Goal: Task Accomplishment & Management: Use online tool/utility

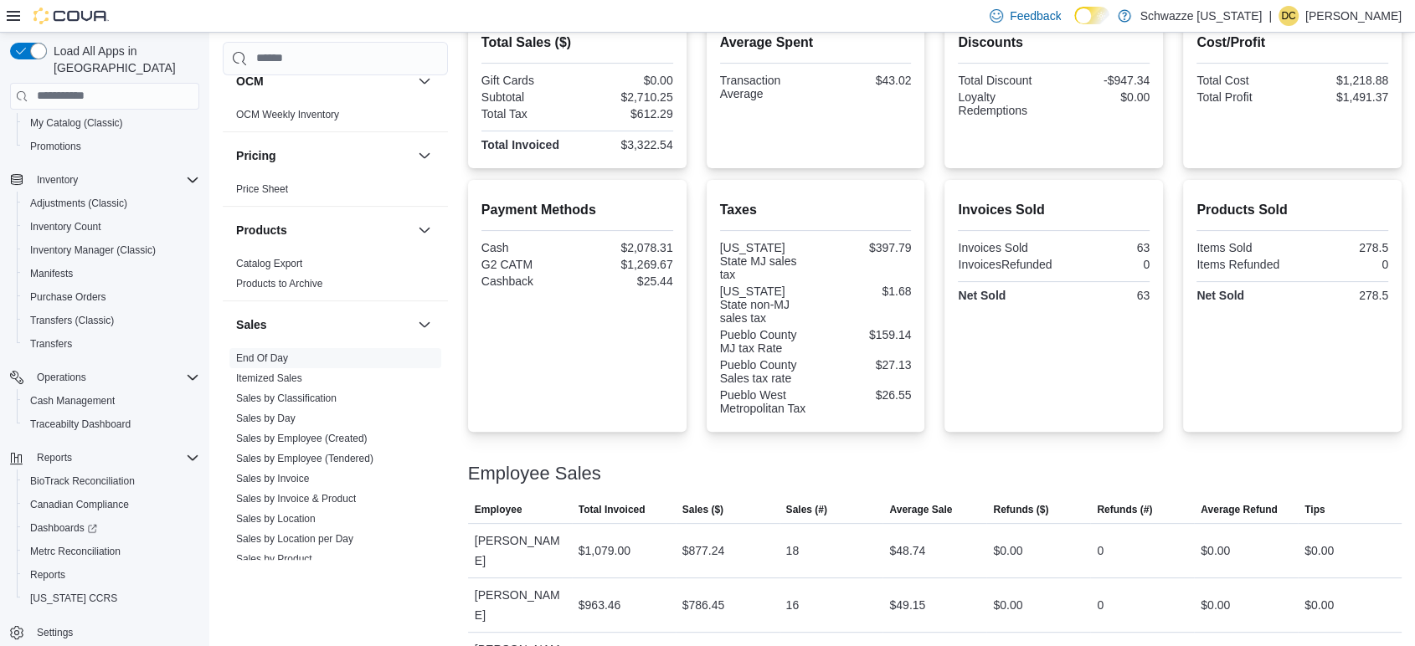
scroll to position [837, 0]
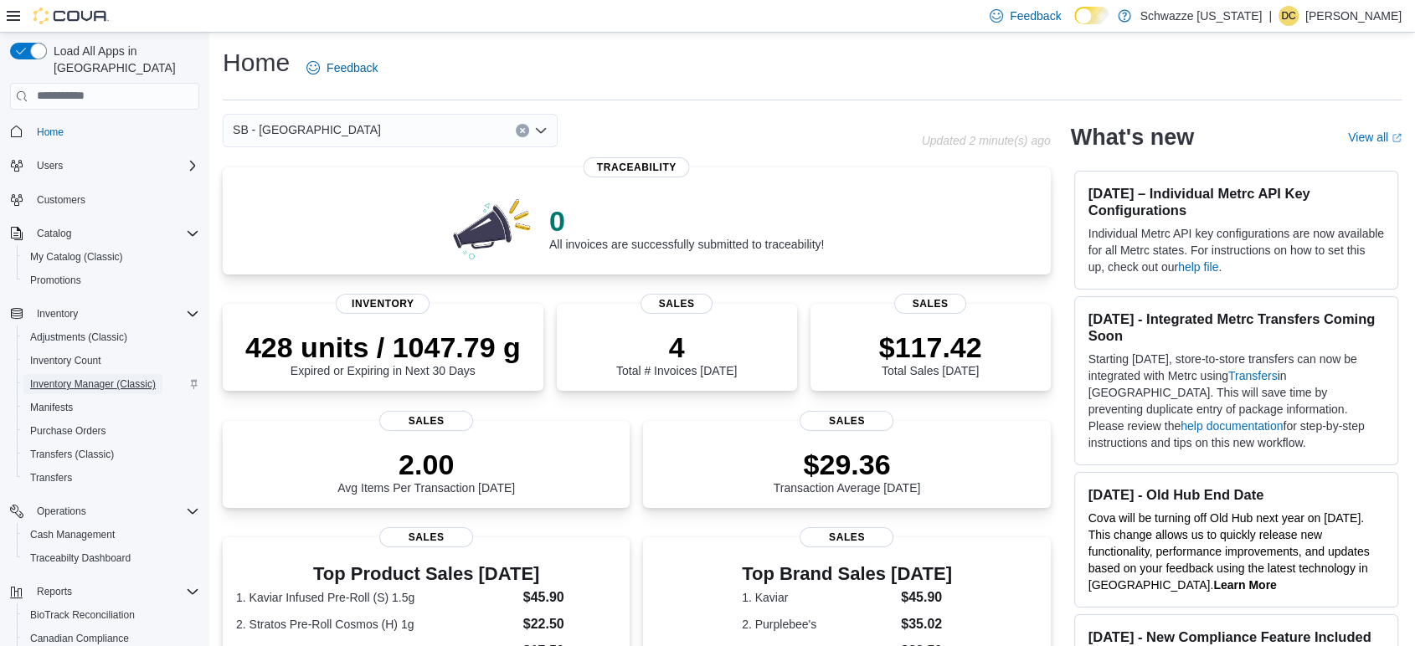
click at [87, 378] on span "Inventory Manager (Classic)" at bounding box center [93, 384] width 126 height 13
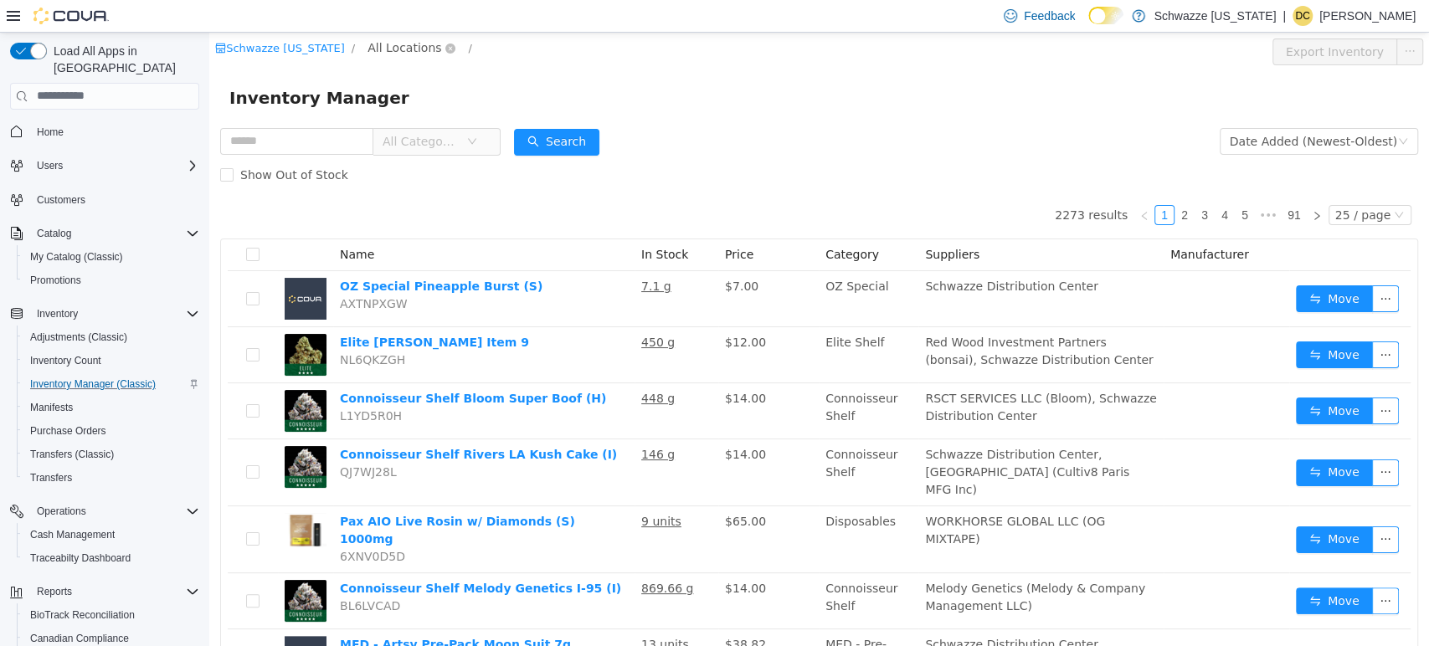
click at [394, 51] on span "All Locations" at bounding box center [404, 47] width 74 height 18
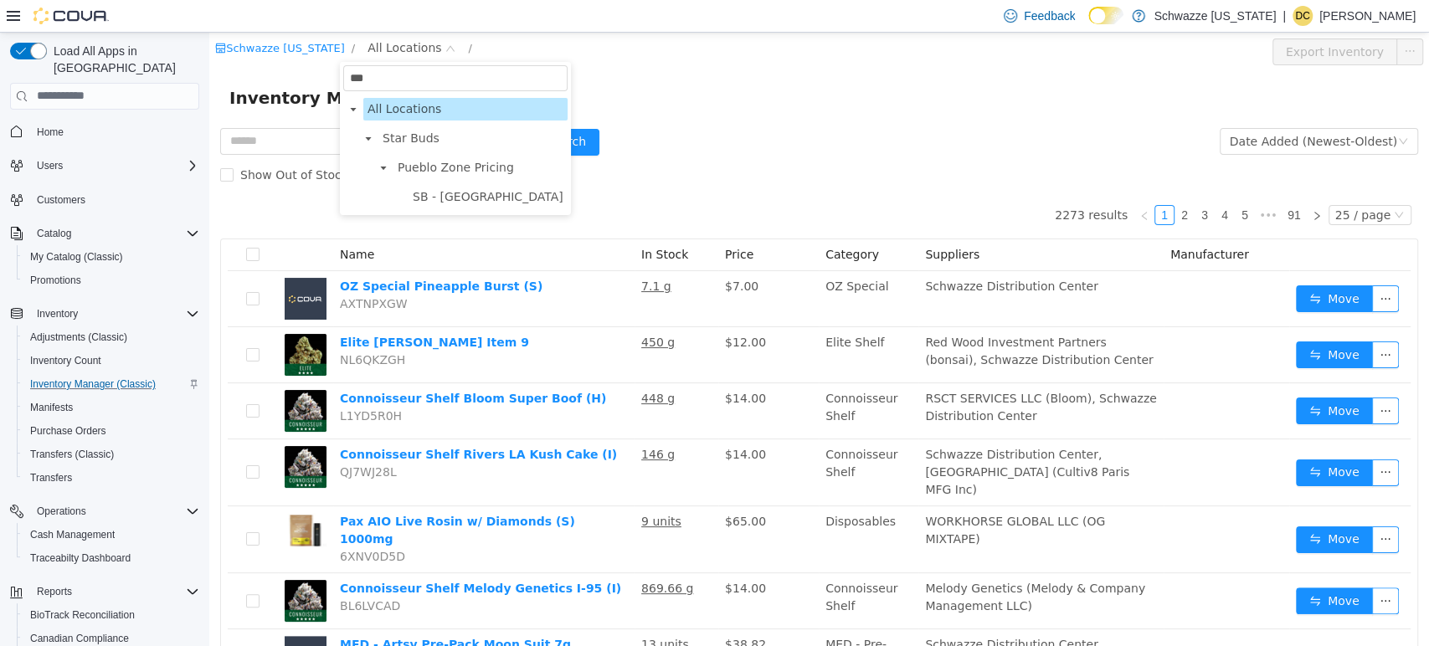
type input "***"
click at [473, 185] on li "Pueblo Zone Pricing SB - Pueblo West" at bounding box center [470, 182] width 194 height 52
click at [464, 194] on span "SB - Pueblo West" at bounding box center [488, 195] width 151 height 13
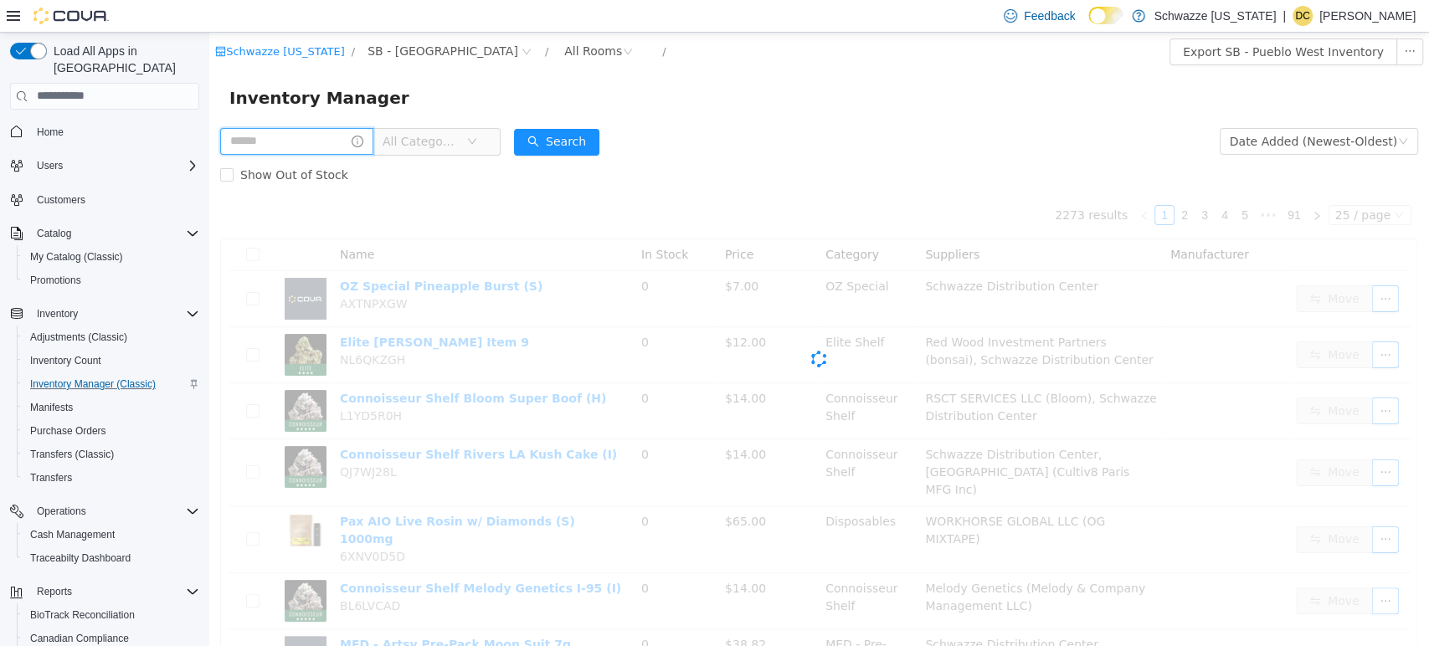
click at [284, 142] on input "text" at bounding box center [296, 140] width 153 height 27
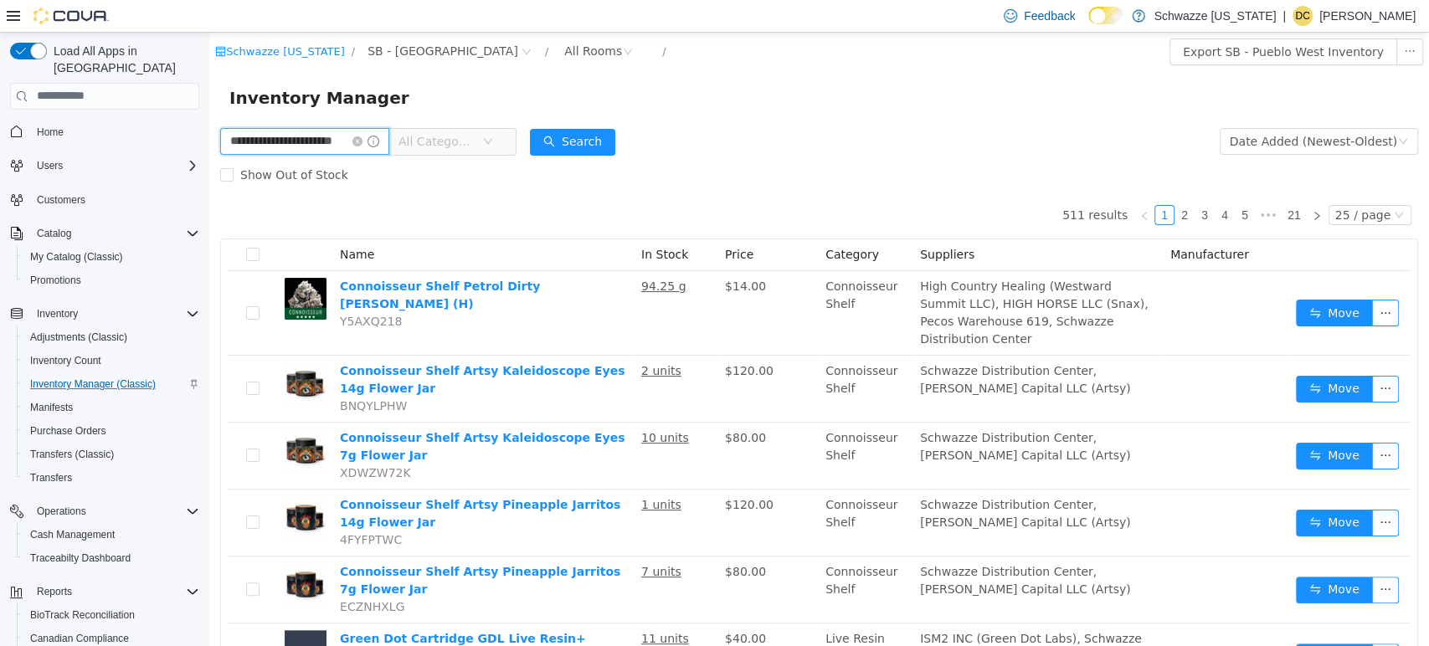
type input "**********"
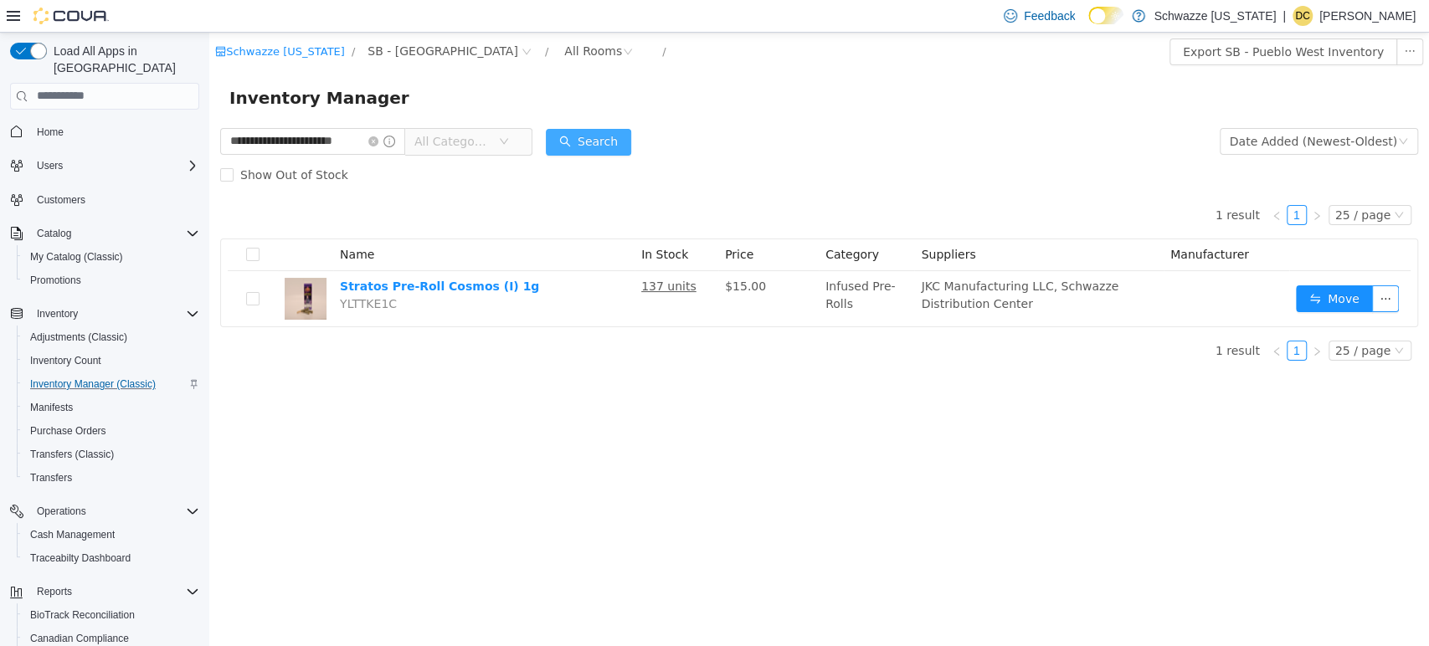
click at [599, 141] on button "Search" at bounding box center [588, 141] width 85 height 27
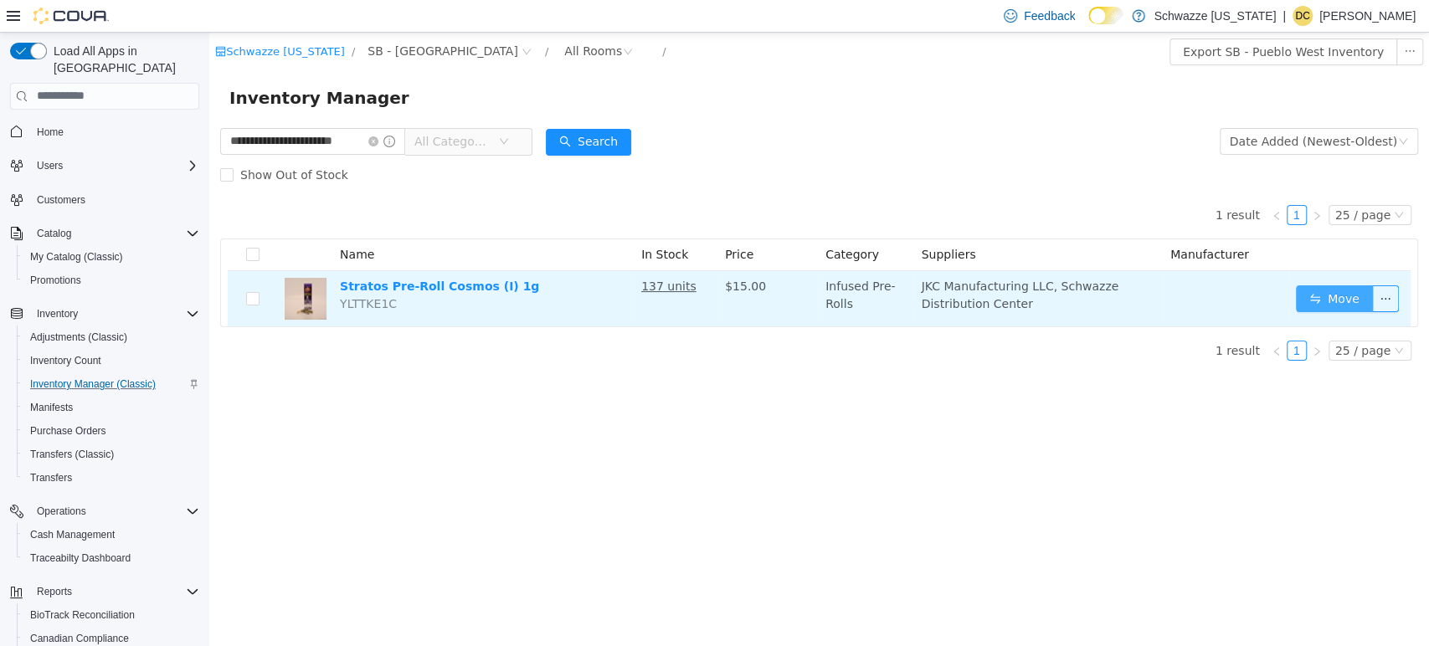
click at [1300, 298] on button "Move" at bounding box center [1334, 298] width 77 height 27
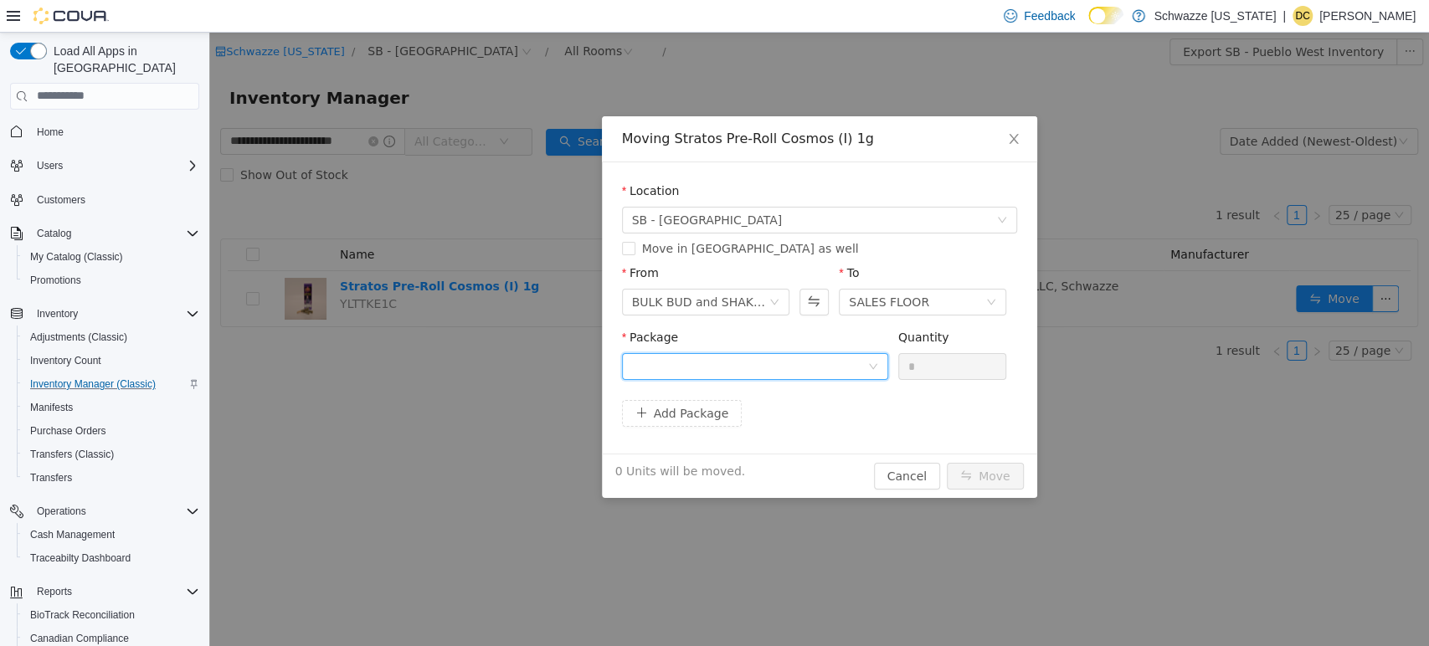
click at [786, 357] on div at bounding box center [749, 365] width 235 height 25
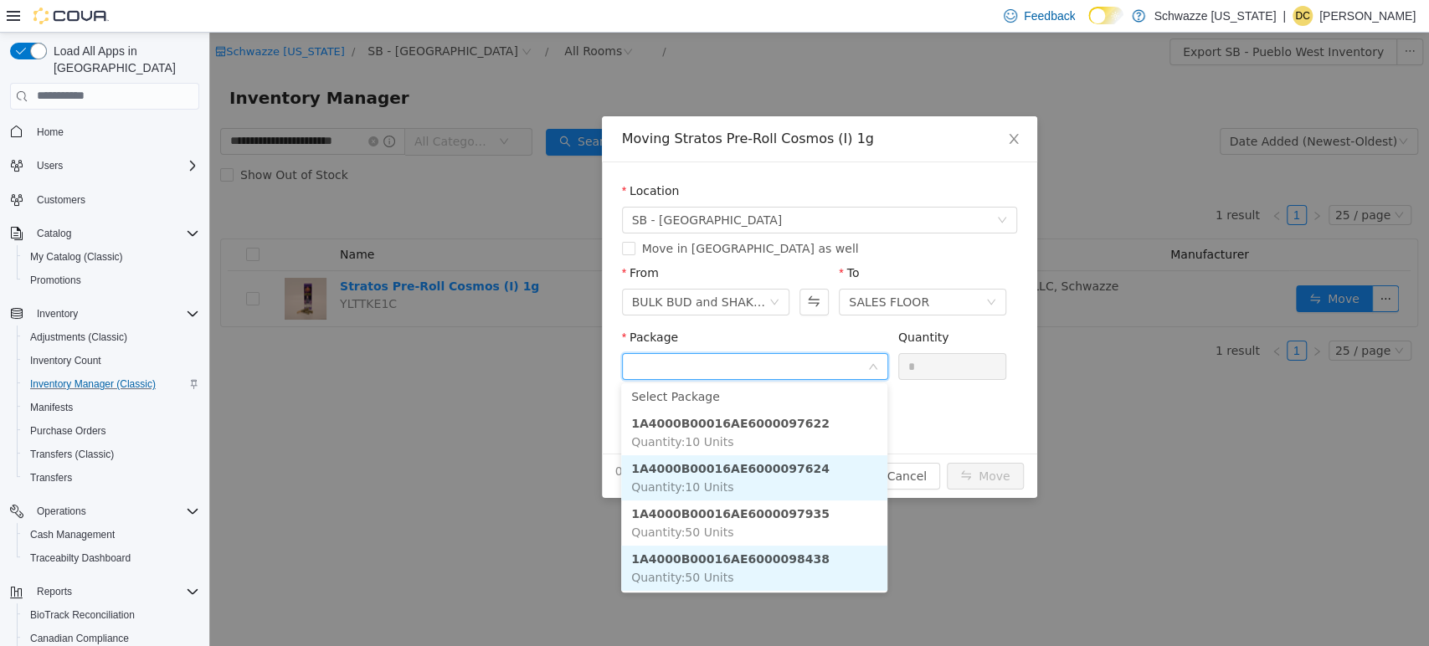
scroll to position [4, 0]
click at [732, 568] on li "1A4000B00016AE6000098438 Quantity : 50 Units" at bounding box center [754, 566] width 266 height 45
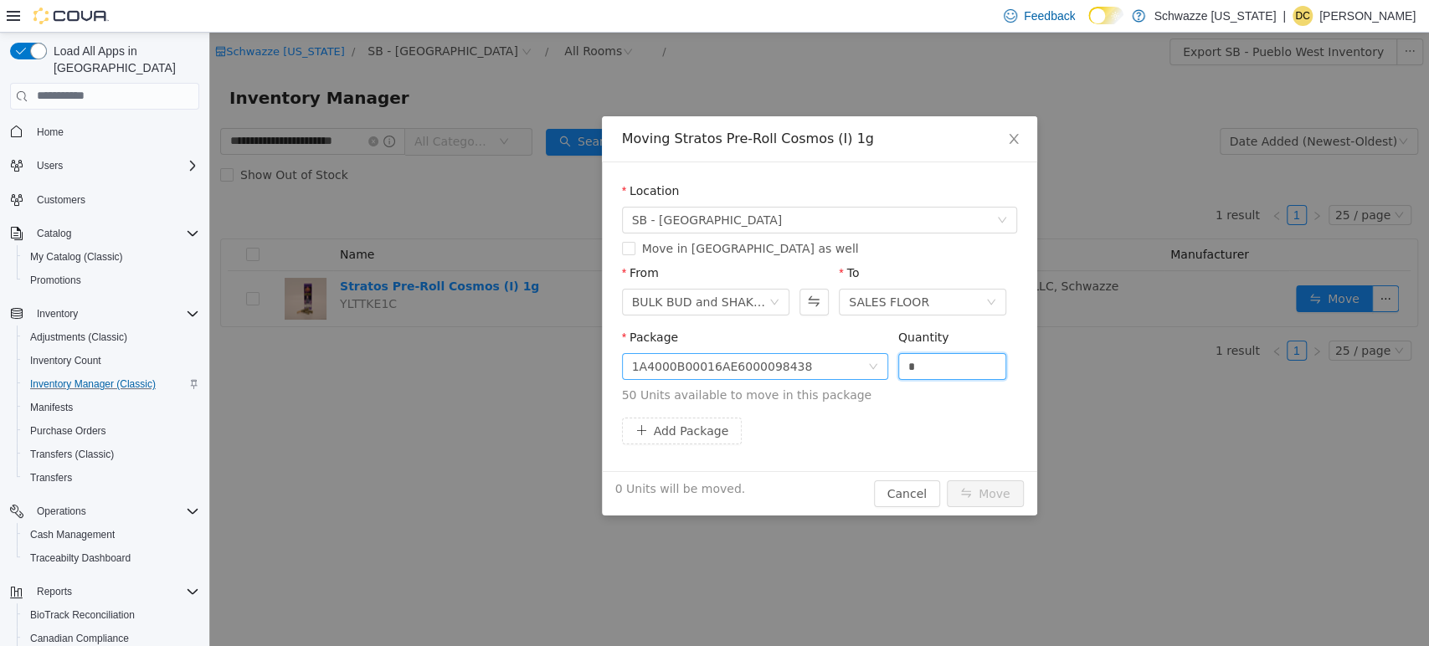
drag, startPoint x: 921, startPoint y: 362, endPoint x: 876, endPoint y: 360, distance: 45.2
click at [876, 360] on span "Package 1A4000B00016AE6000098438 Quantity * 50 Units available to move in this …" at bounding box center [819, 367] width 395 height 74
type input "**"
click at [990, 489] on button "Move" at bounding box center [985, 493] width 77 height 27
